Goal: Task Accomplishment & Management: Complete application form

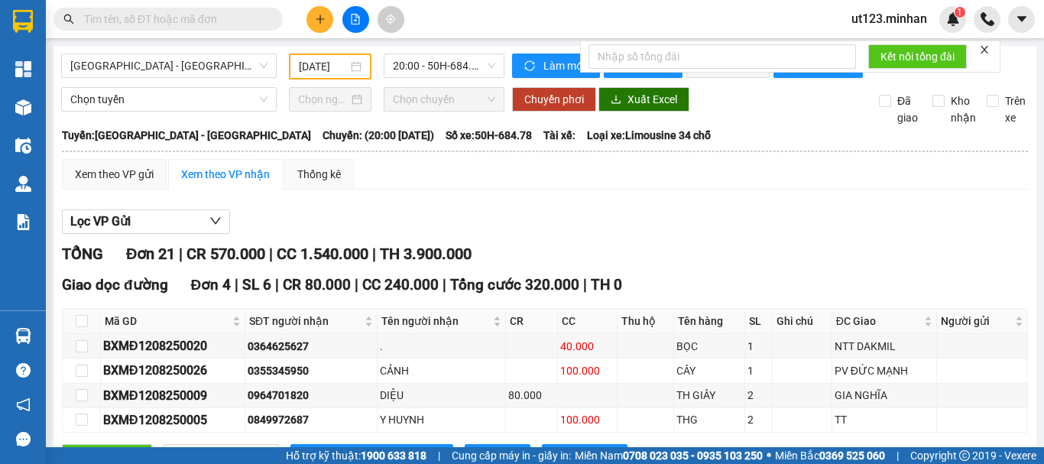
scroll to position [153, 0]
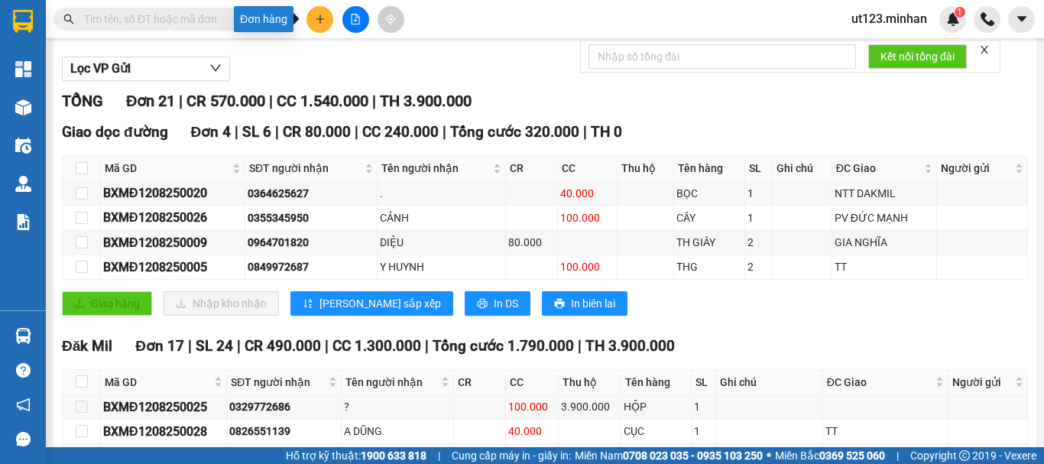
click at [321, 19] on icon "plus" at bounding box center [320, 18] width 8 height 1
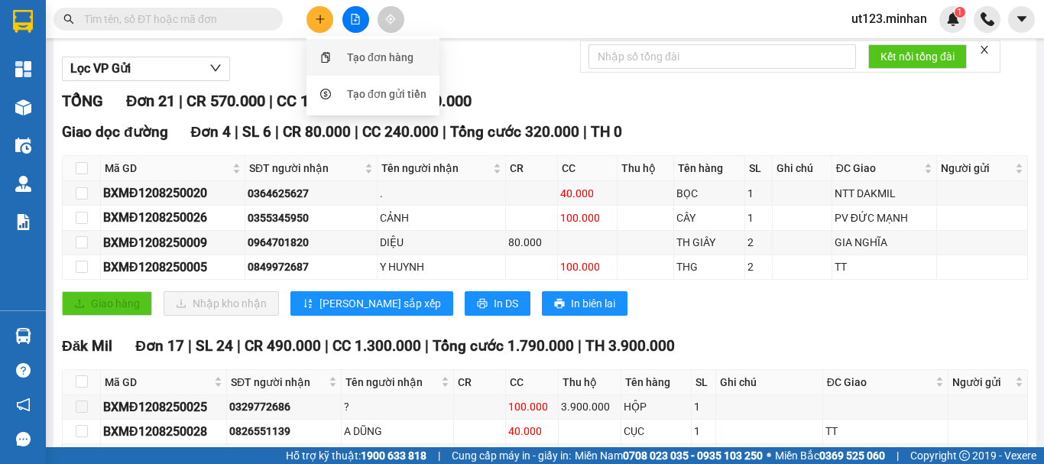
click at [335, 42] on li "Tạo đơn hàng" at bounding box center [373, 57] width 133 height 37
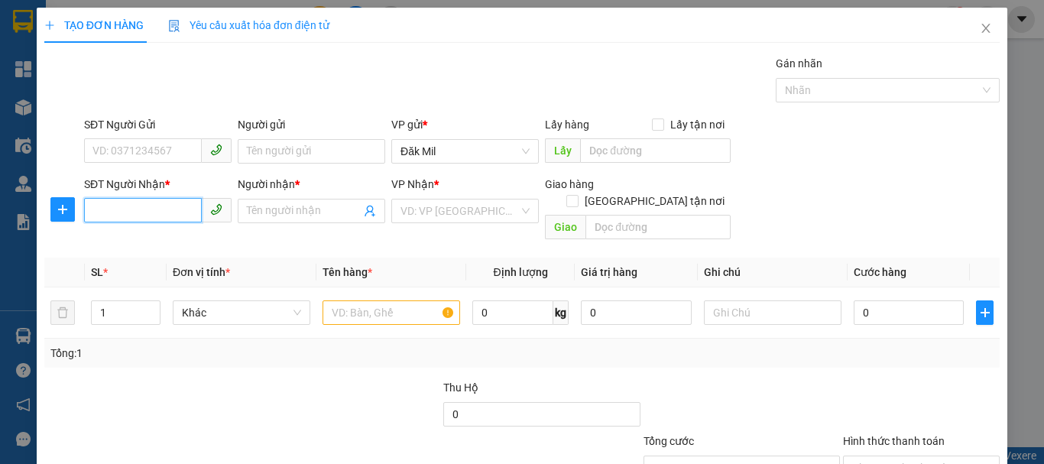
click at [184, 207] on input "SĐT Người Nhận *" at bounding box center [143, 210] width 118 height 24
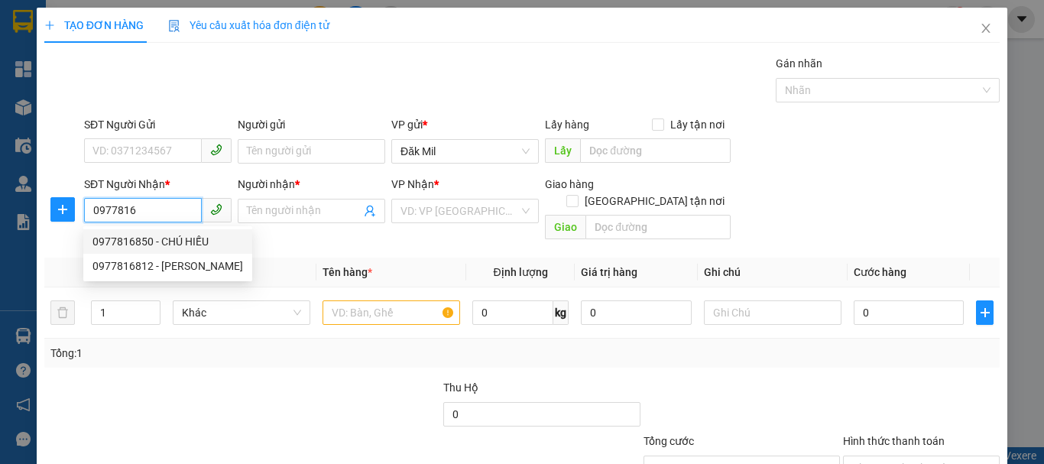
click at [176, 230] on div "0977816850 - CHÚ HIẾU" at bounding box center [167, 241] width 169 height 24
type input "0977816850"
type input "CHÚ HIẾU"
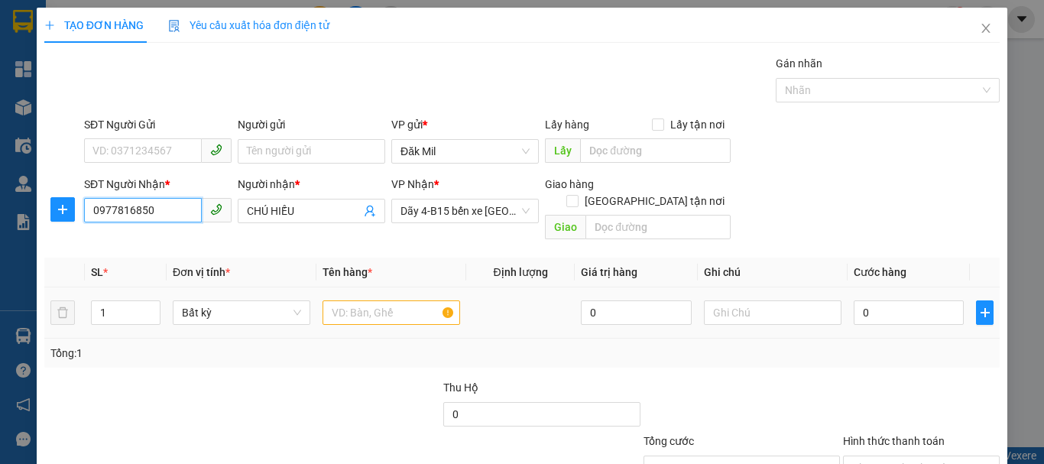
type input "0977816850"
click at [401, 300] on input "text" at bounding box center [392, 312] width 138 height 24
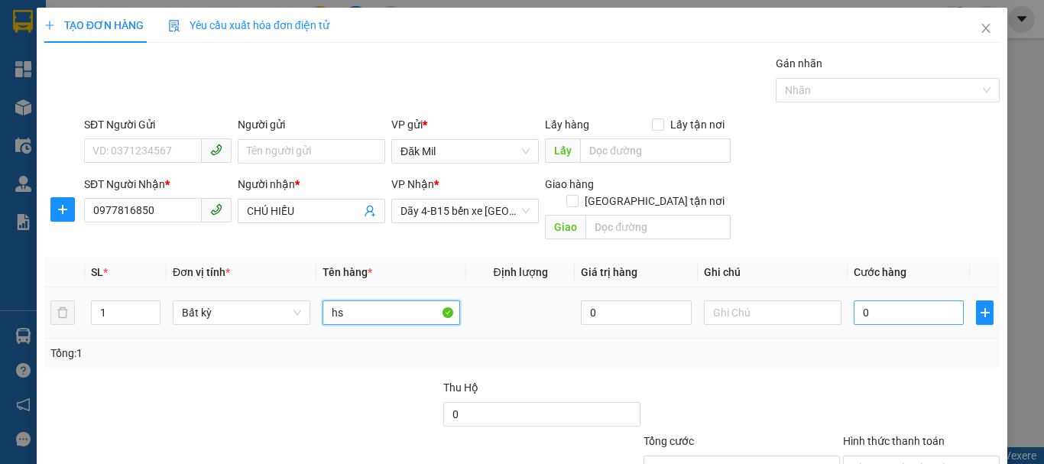
type input "hs"
click at [900, 300] on input "0" at bounding box center [909, 312] width 110 height 24
type input "3"
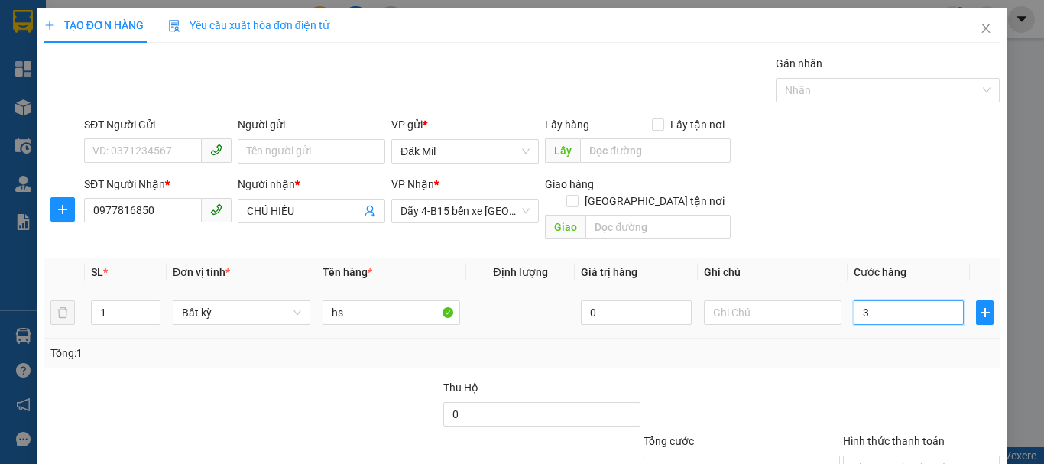
type input "30"
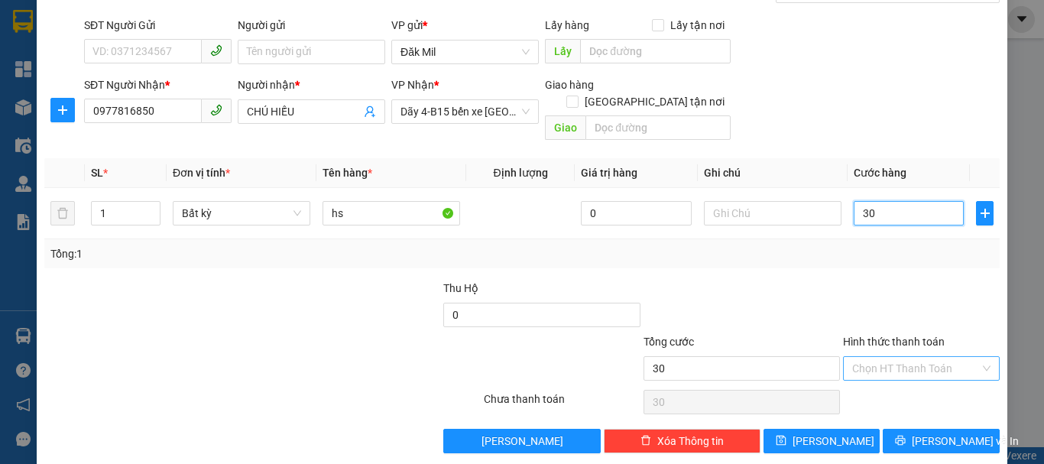
scroll to position [102, 0]
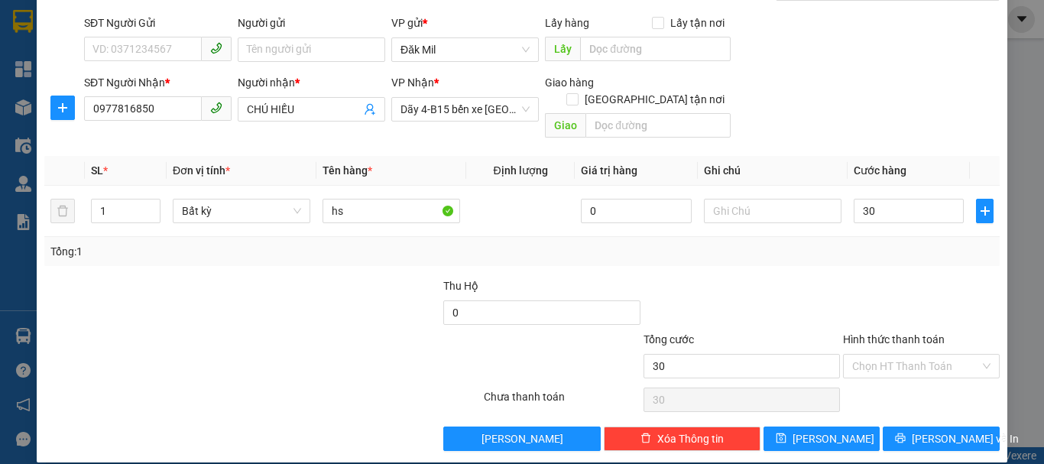
type input "30.000"
drag, startPoint x: 917, startPoint y: 333, endPoint x: 905, endPoint y: 370, distance: 38.7
click at [917, 341] on div "Hình thức thanh toán Chọn HT Thanh Toán" at bounding box center [921, 358] width 157 height 54
click at [904, 364] on div "Hình thức thanh toán Chọn HT Thanh Toán" at bounding box center [921, 358] width 157 height 54
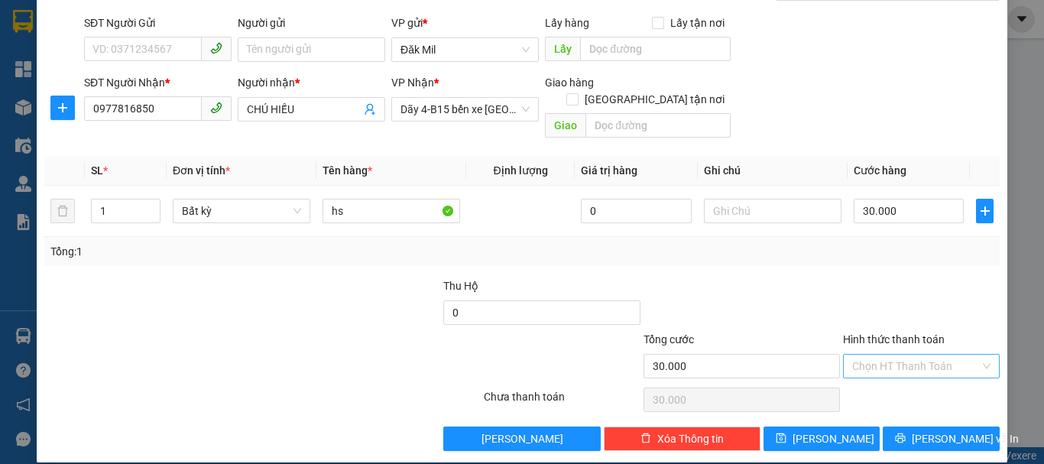
click at [908, 355] on input "Hình thức thanh toán" at bounding box center [916, 366] width 128 height 23
click at [907, 371] on div "Tại văn phòng" at bounding box center [912, 380] width 155 height 24
type input "0"
click at [914, 427] on button "[PERSON_NAME] và In" at bounding box center [941, 439] width 117 height 24
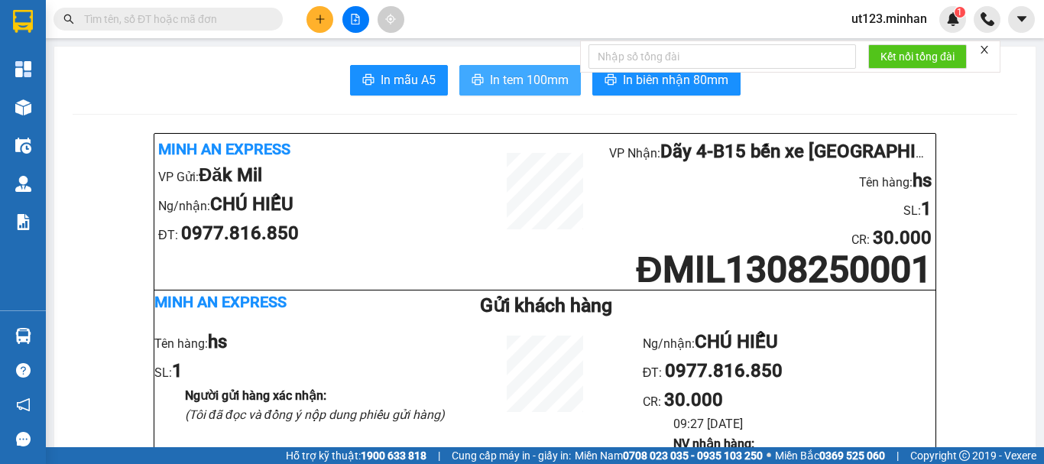
click at [531, 73] on span "In tem 100mm" at bounding box center [529, 79] width 79 height 19
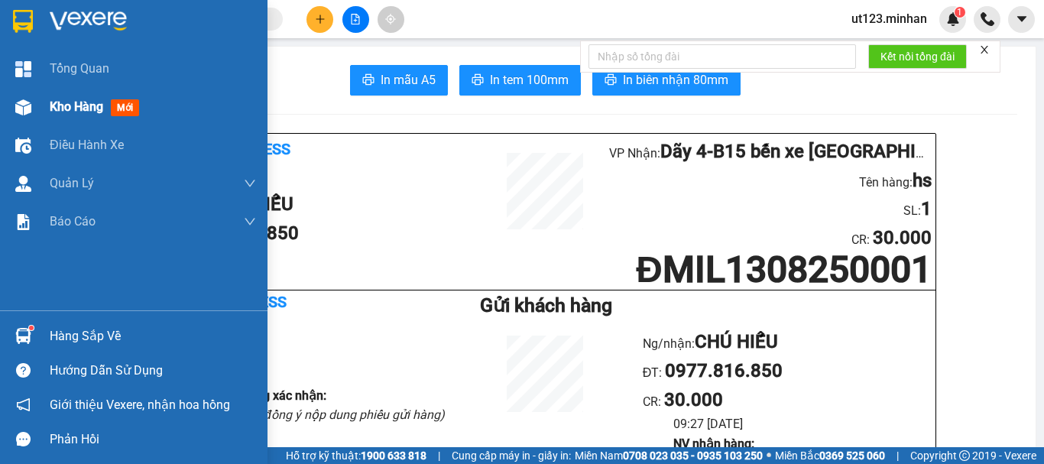
click at [29, 103] on img at bounding box center [23, 107] width 16 height 16
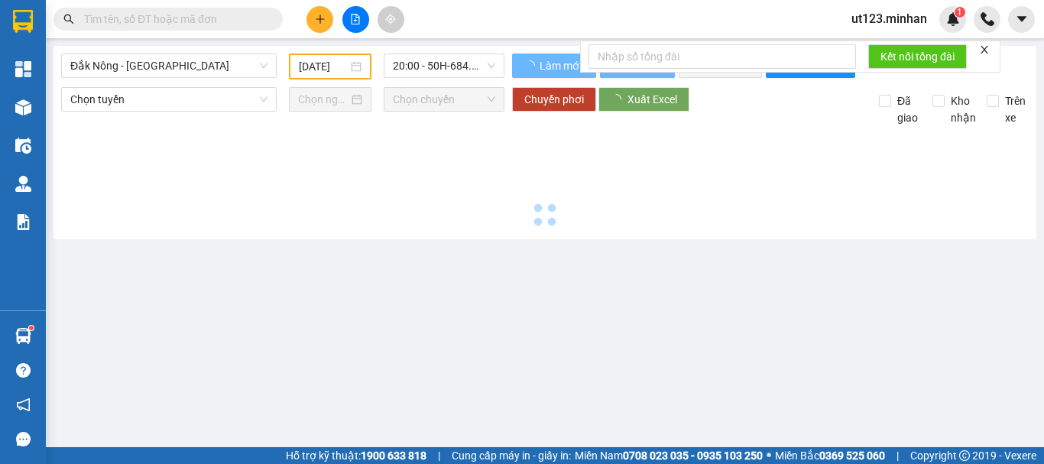
click at [355, 25] on button at bounding box center [355, 19] width 27 height 27
type input "[DATE]"
click at [223, 64] on span "Đắk Nông - [GEOGRAPHIC_DATA]" at bounding box center [168, 65] width 197 height 23
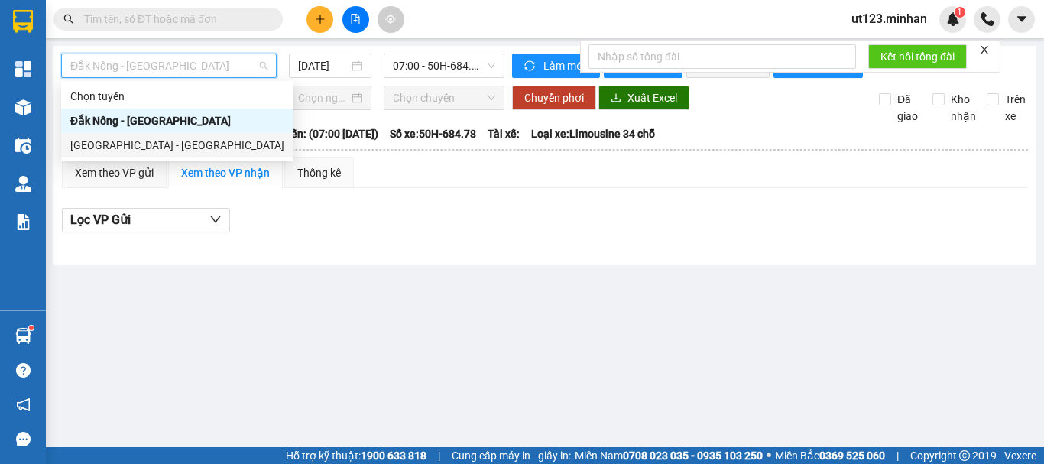
click at [161, 148] on div "[GEOGRAPHIC_DATA] - [GEOGRAPHIC_DATA]" at bounding box center [177, 145] width 214 height 17
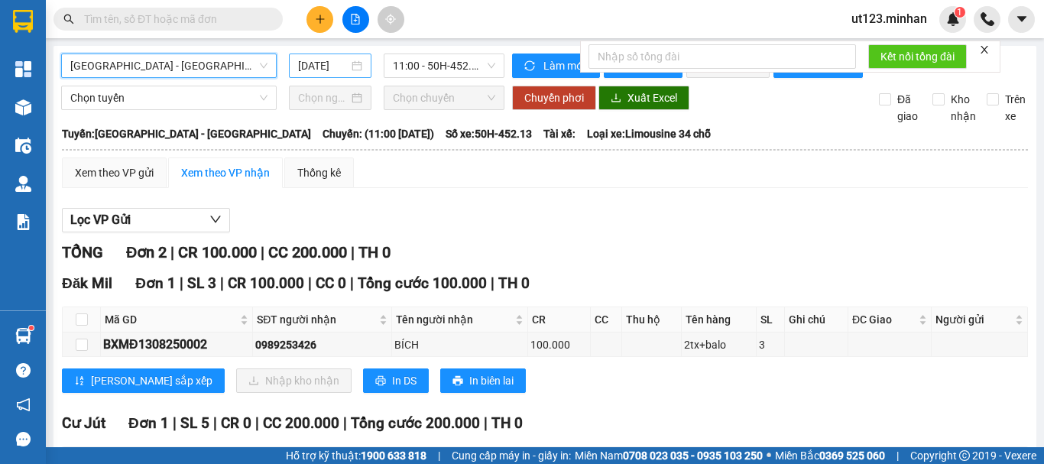
click at [347, 69] on div "[DATE]" at bounding box center [330, 65] width 64 height 17
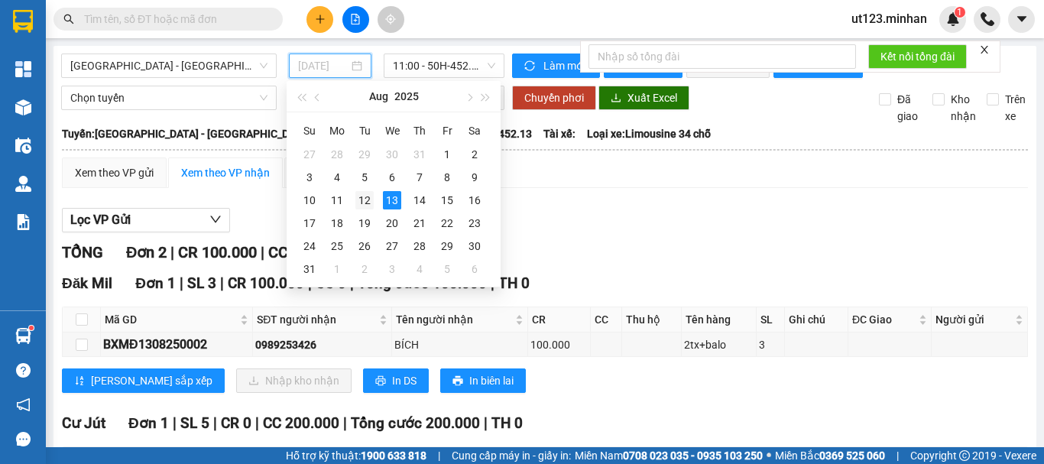
click at [375, 199] on td "12" at bounding box center [365, 200] width 28 height 23
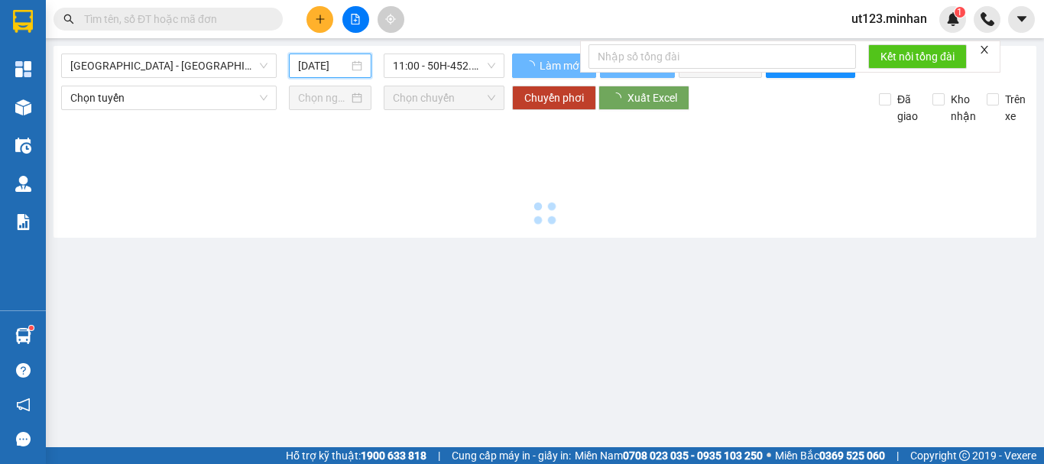
type input "[DATE]"
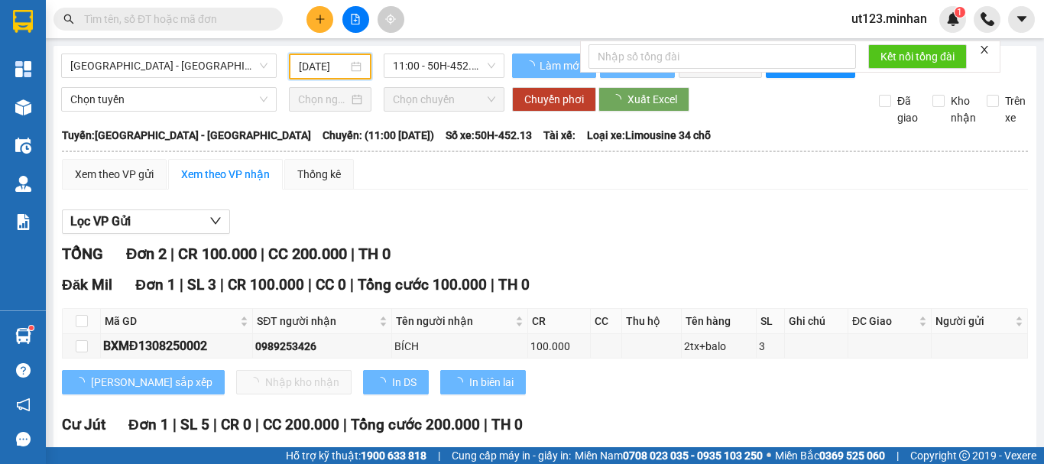
scroll to position [0, 4]
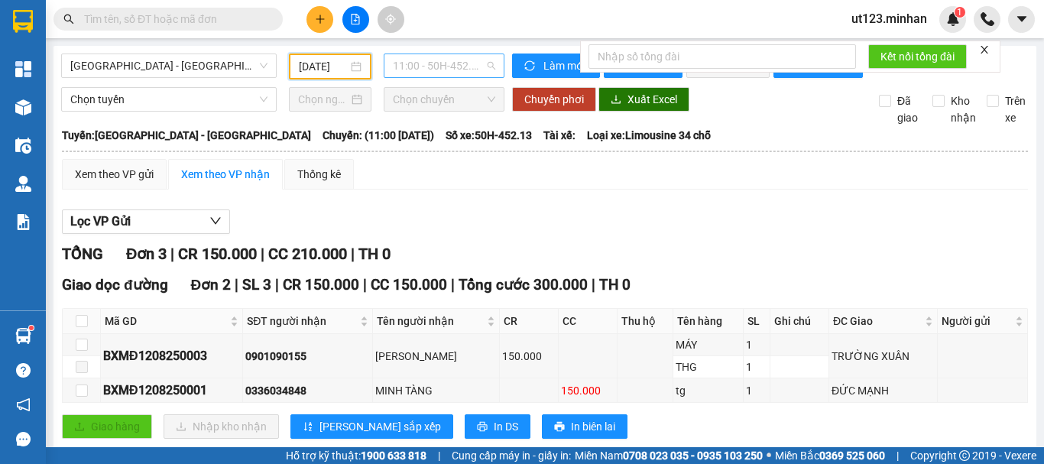
click at [456, 60] on span "11:00 - 50H-452.13" at bounding box center [444, 65] width 102 height 23
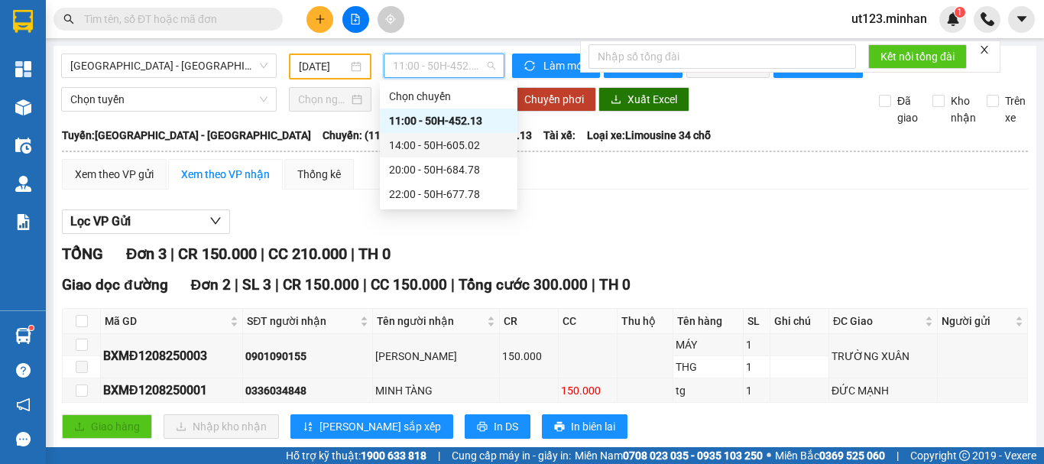
click at [442, 149] on div "14:00 - 50H-605.02" at bounding box center [448, 145] width 119 height 17
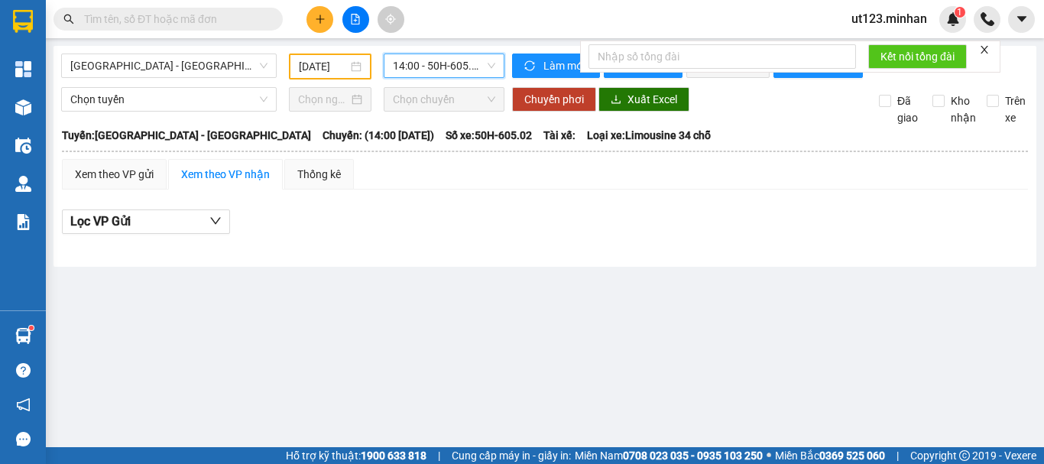
click at [466, 63] on span "14:00 - 50H-605.02" at bounding box center [444, 65] width 102 height 23
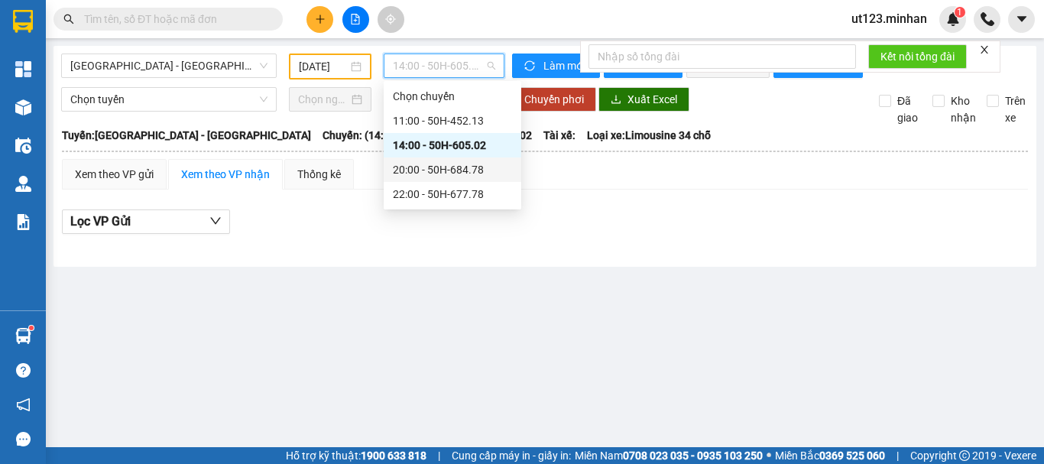
click at [438, 167] on div "20:00 - 50H-684.78" at bounding box center [452, 169] width 119 height 17
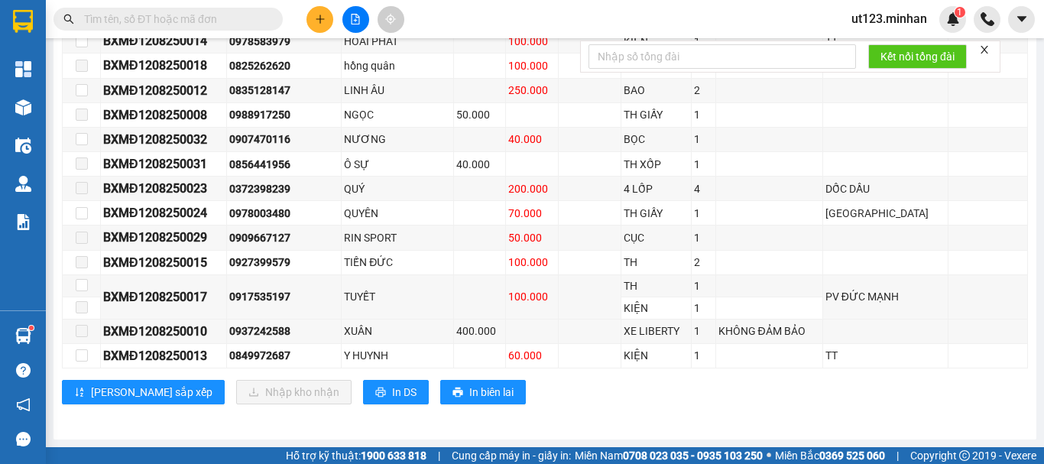
scroll to position [628, 0]
click at [287, 330] on div "0937242588" at bounding box center [283, 331] width 109 height 17
copy div "0937242588"
click at [291, 164] on div "0856441956" at bounding box center [283, 164] width 109 height 17
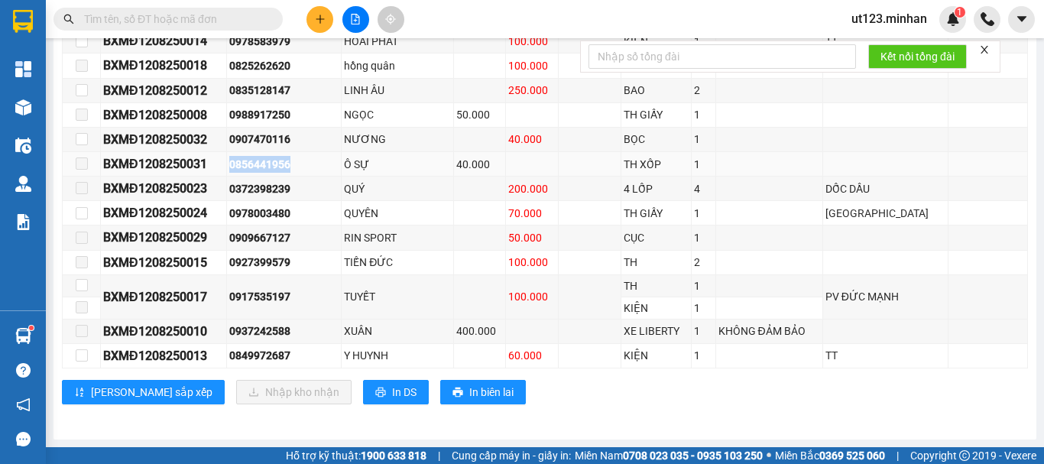
click at [291, 164] on div "0856441956" at bounding box center [283, 164] width 109 height 17
click at [290, 164] on div "0856441956" at bounding box center [283, 164] width 109 height 17
copy div "0856441956"
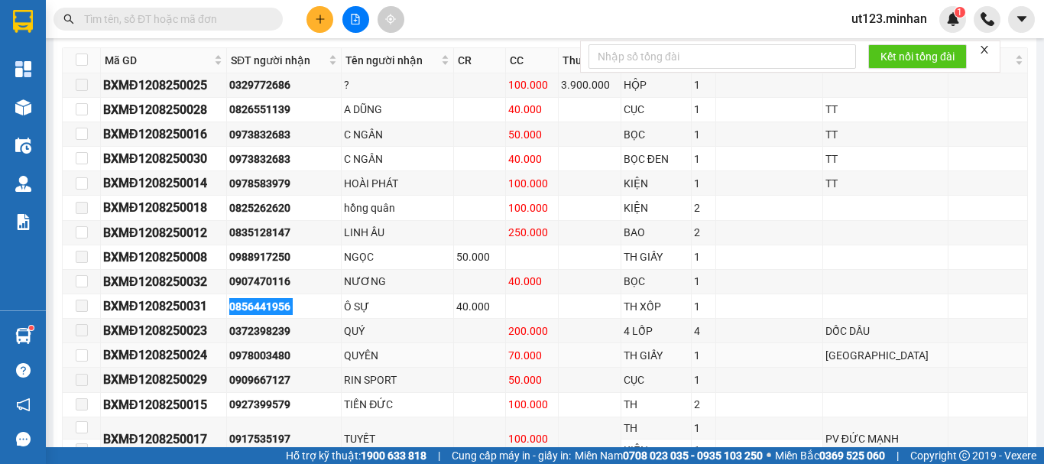
scroll to position [475, 0]
click at [285, 92] on div "0329772686" at bounding box center [283, 84] width 109 height 17
copy div "0329772686"
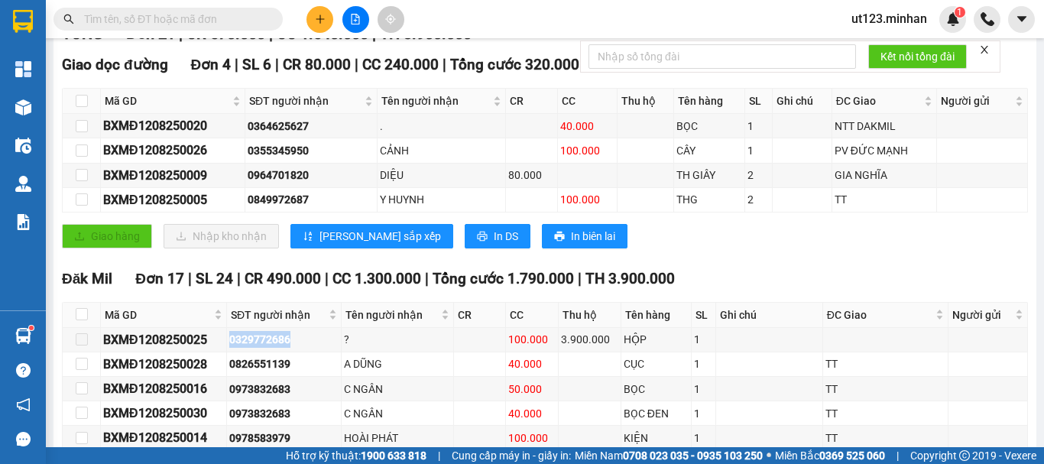
scroll to position [170, 0]
